Goal: Download file/media: Download file/media

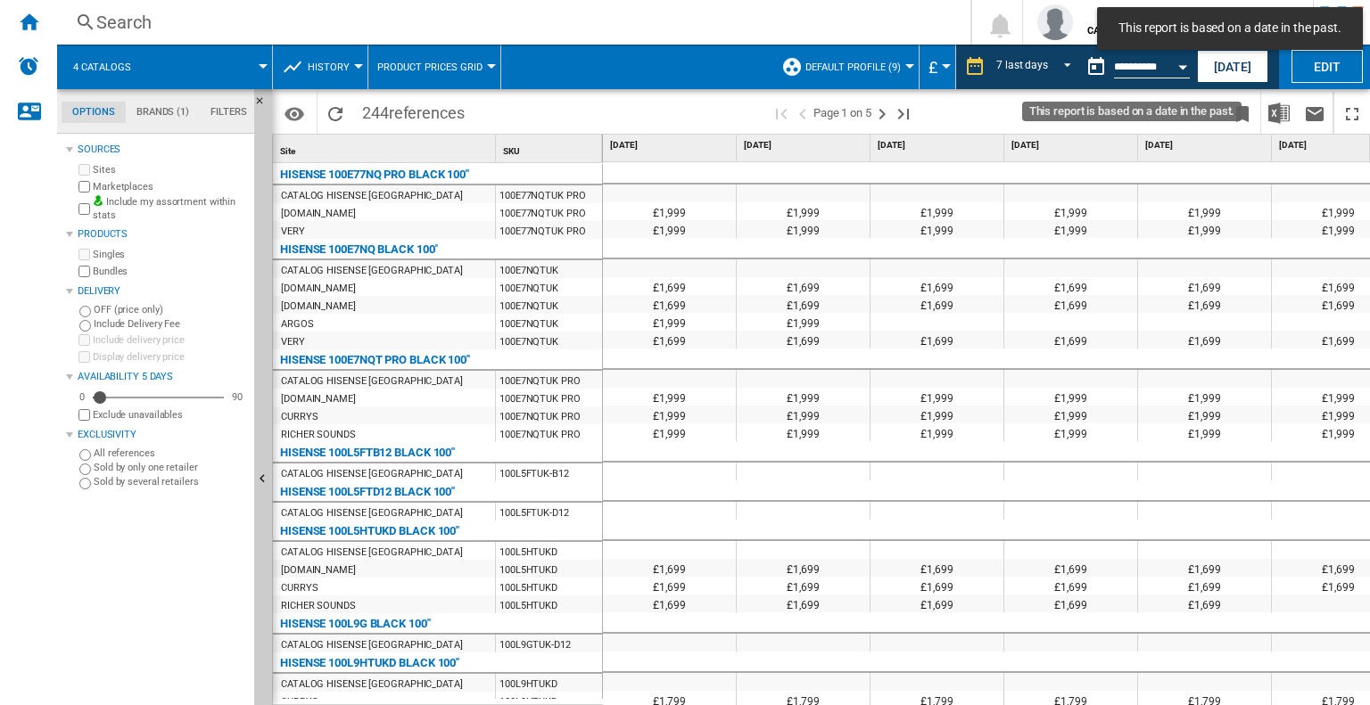
click at [1182, 70] on button "Open calendar" at bounding box center [1182, 64] width 32 height 32
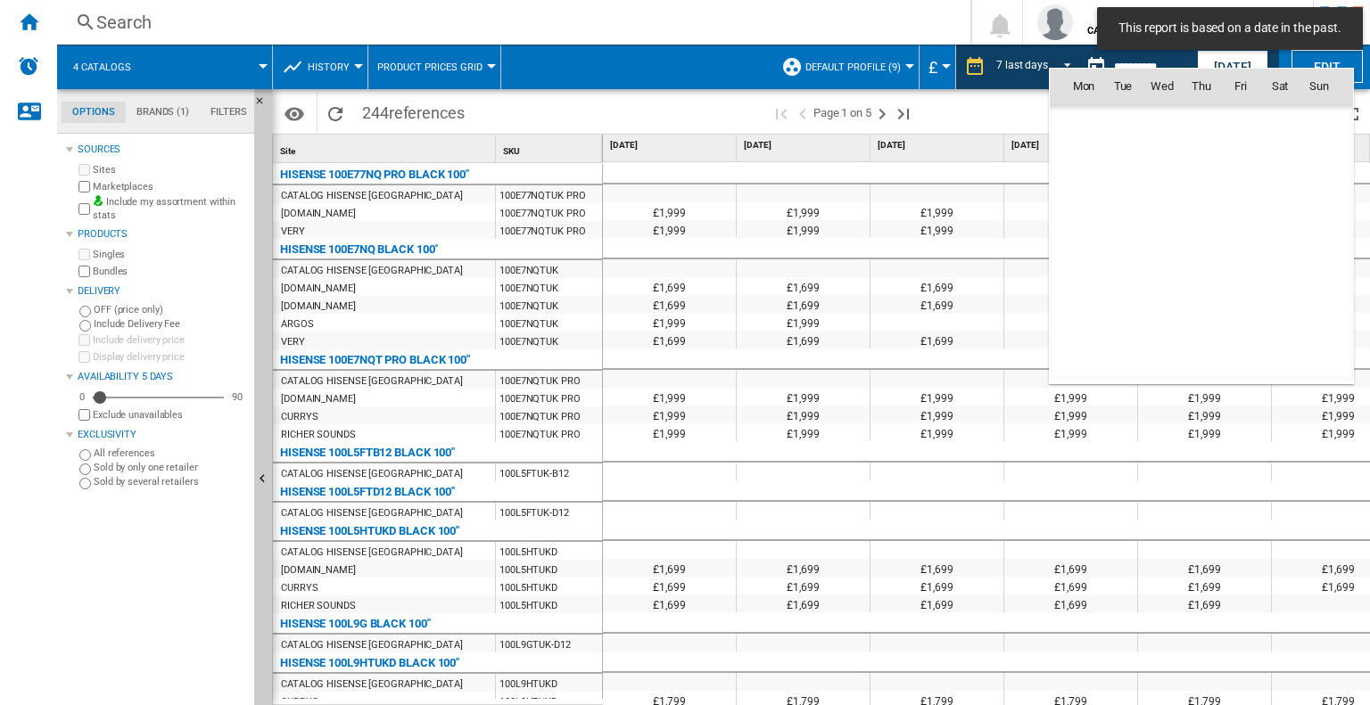
scroll to position [7325, 0]
click at [1320, 206] on span "16" at bounding box center [1319, 203] width 36 height 36
type input "**********"
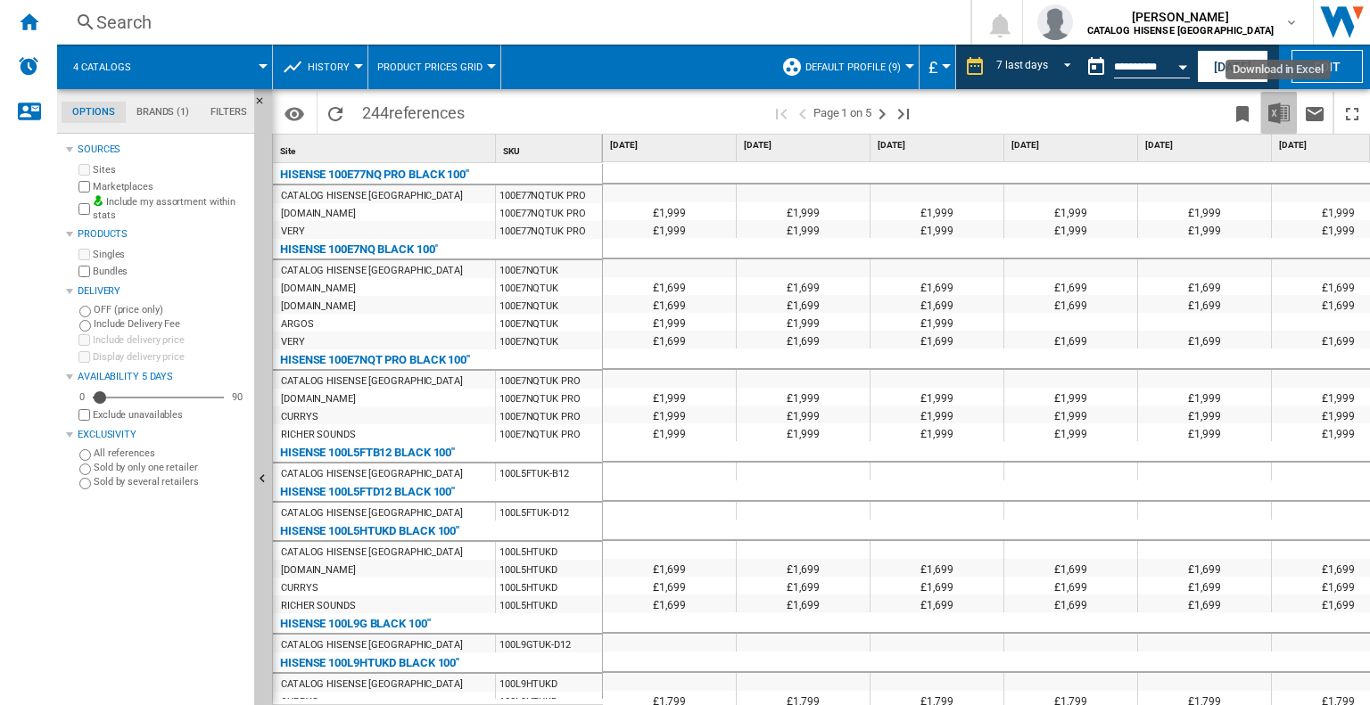
click at [1272, 115] on img "Download in Excel" at bounding box center [1278, 113] width 21 height 21
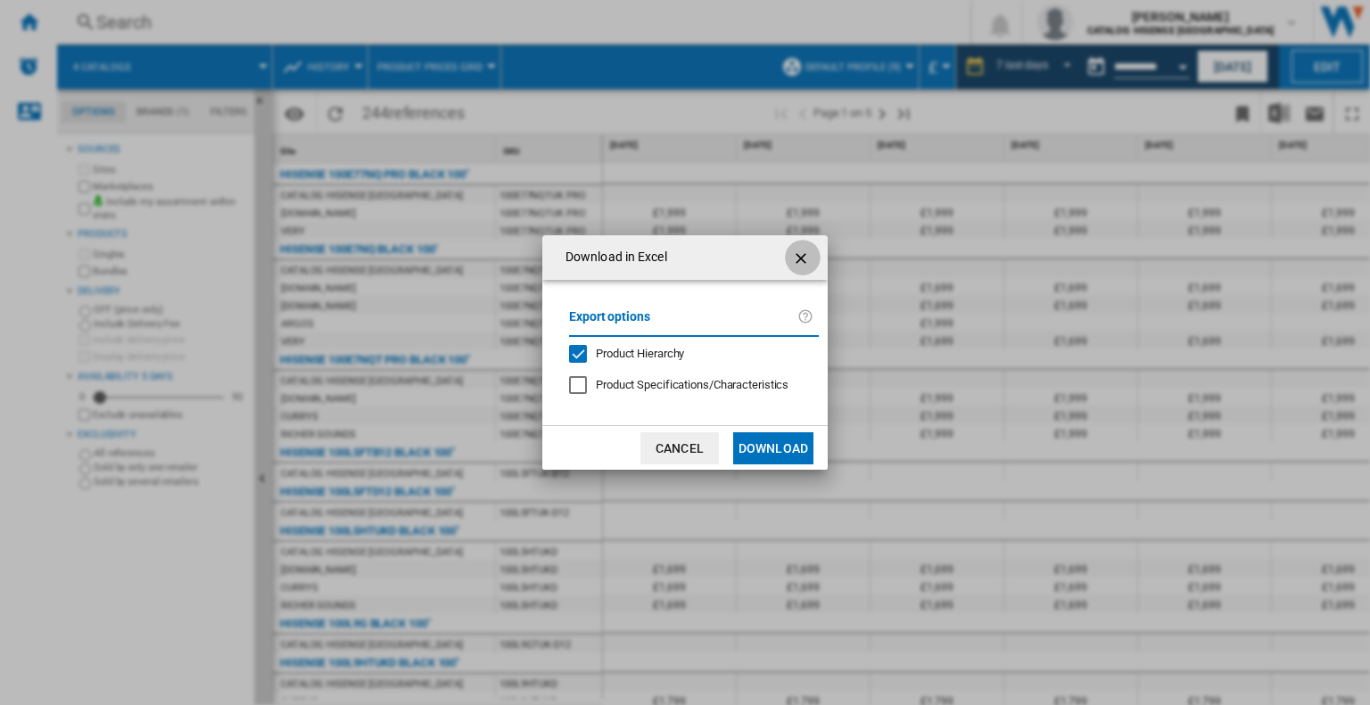
click at [800, 258] on ng-md-icon "getI18NText('BUTTONS.CLOSE_DIALOG')" at bounding box center [802, 258] width 21 height 21
